Goal: Information Seeking & Learning: Learn about a topic

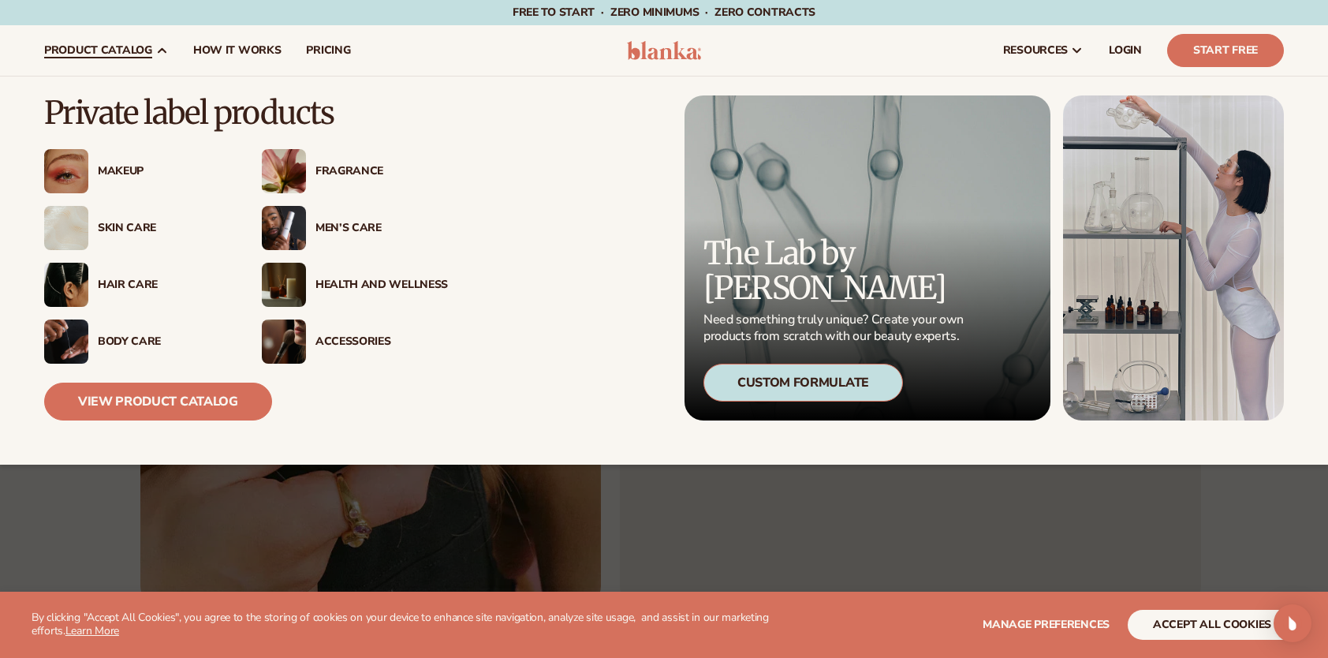
click at [128, 165] on div "Makeup" at bounding box center [164, 171] width 133 height 13
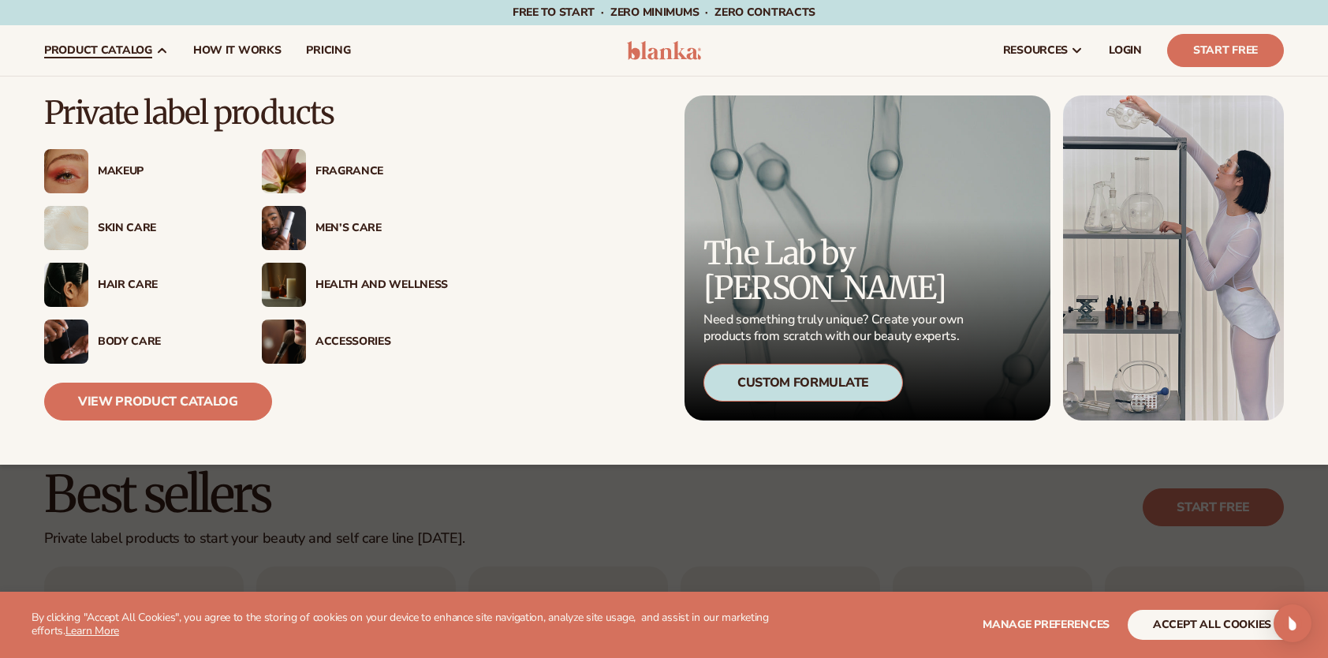
click at [128, 50] on span "product catalog" at bounding box center [98, 50] width 108 height 13
click at [137, 401] on link "View Product Catalog" at bounding box center [158, 402] width 228 height 38
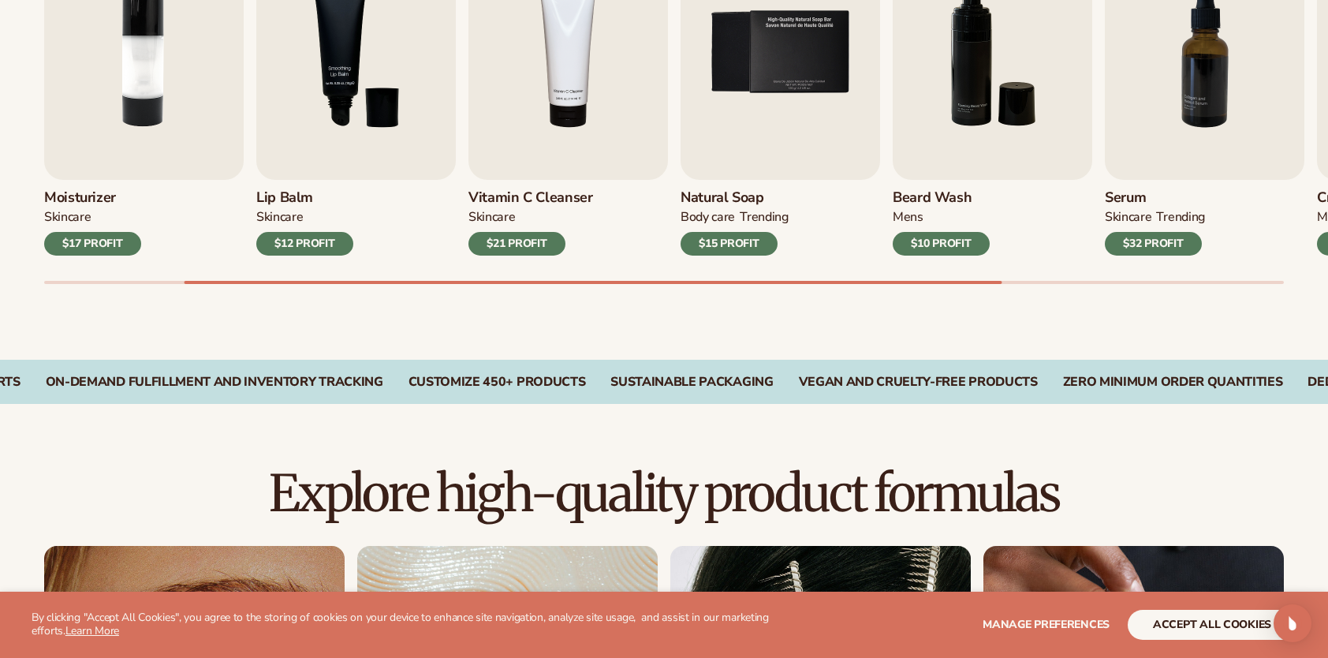
scroll to position [315, 0]
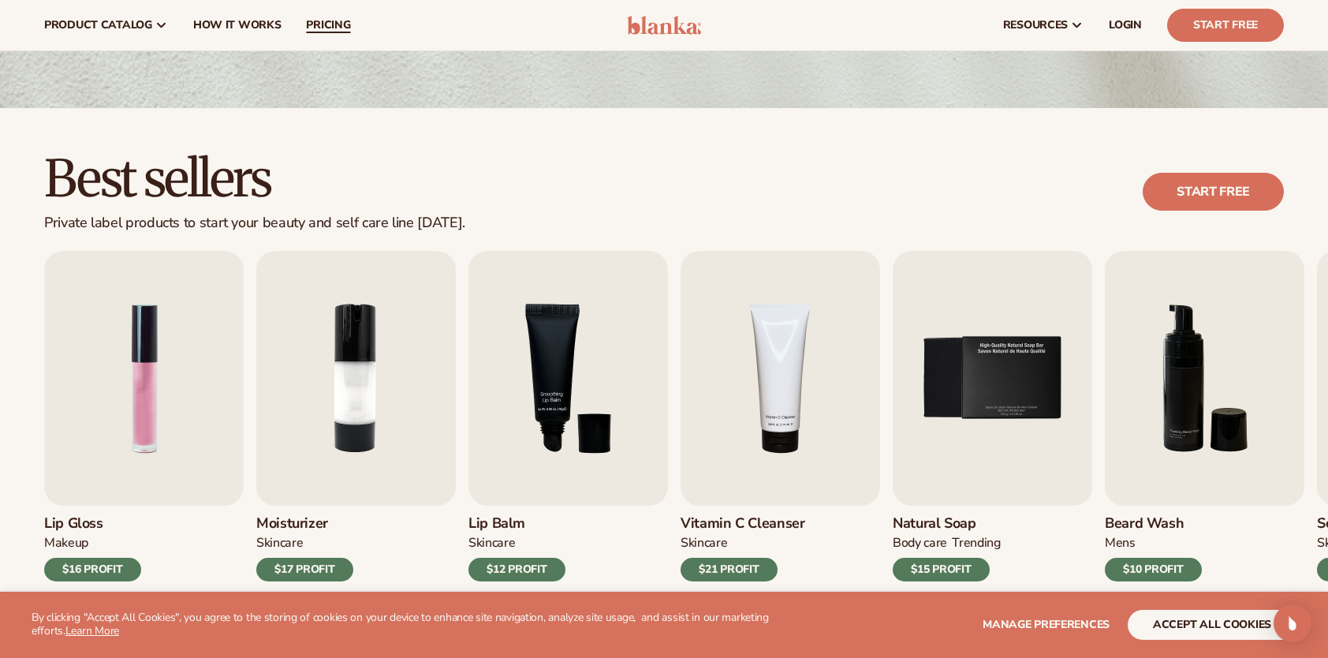
click at [327, 27] on span "pricing" at bounding box center [328, 25] width 44 height 13
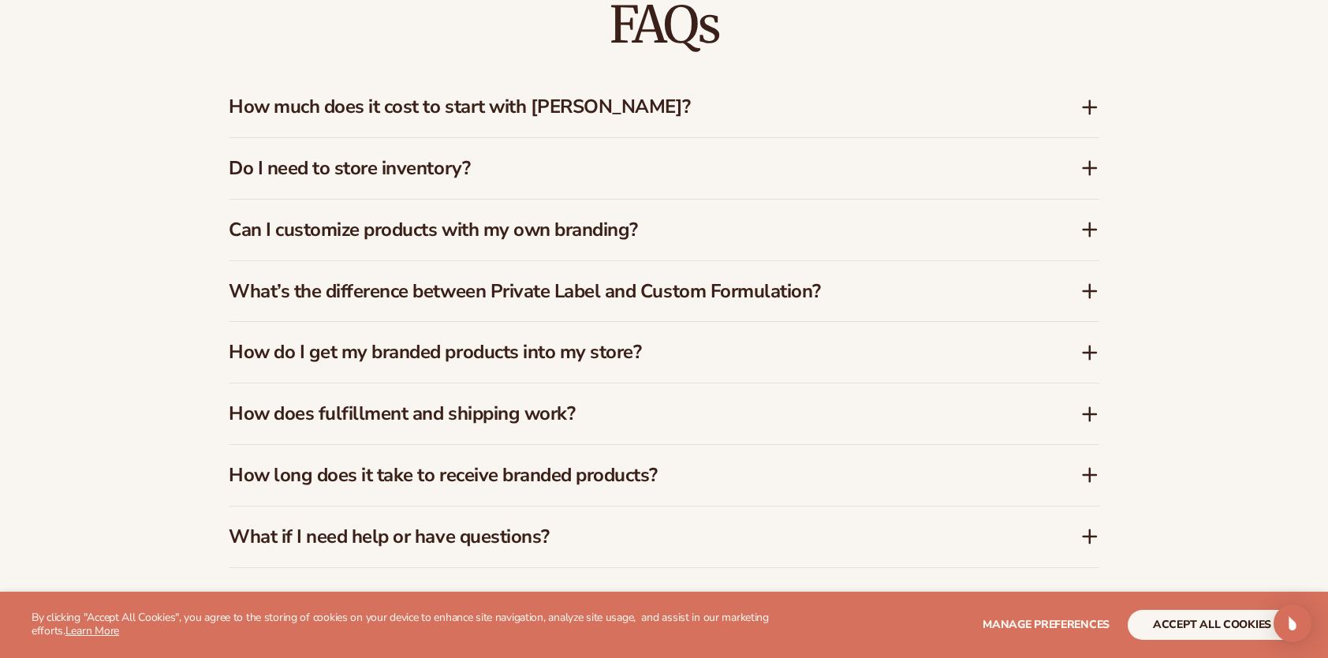
scroll to position [2445, 0]
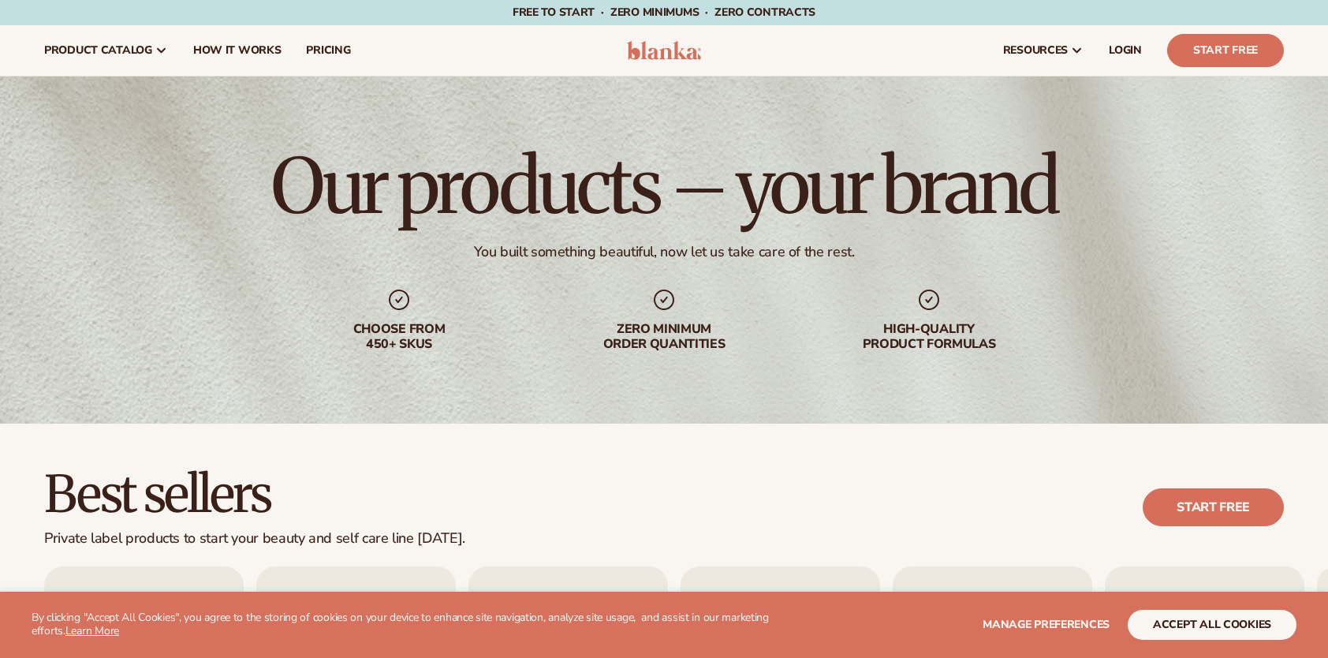
scroll to position [315, 0]
